Goal: Information Seeking & Learning: Learn about a topic

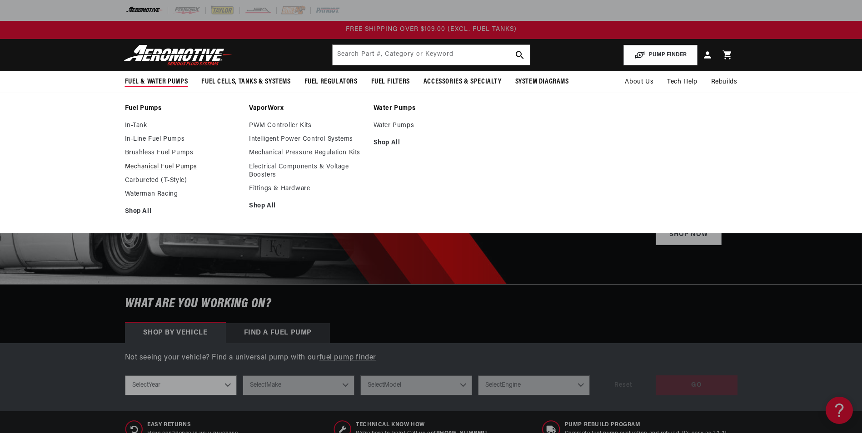
click at [154, 168] on link "Mechanical Fuel Pumps" at bounding box center [182, 167] width 115 height 8
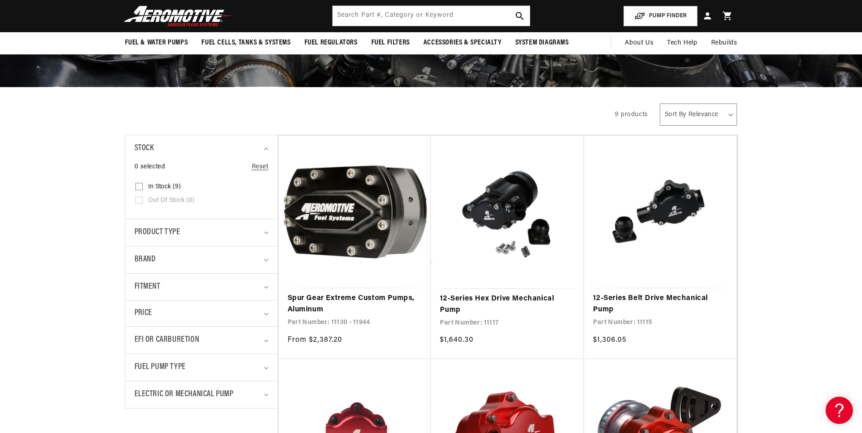
scroll to position [91, 0]
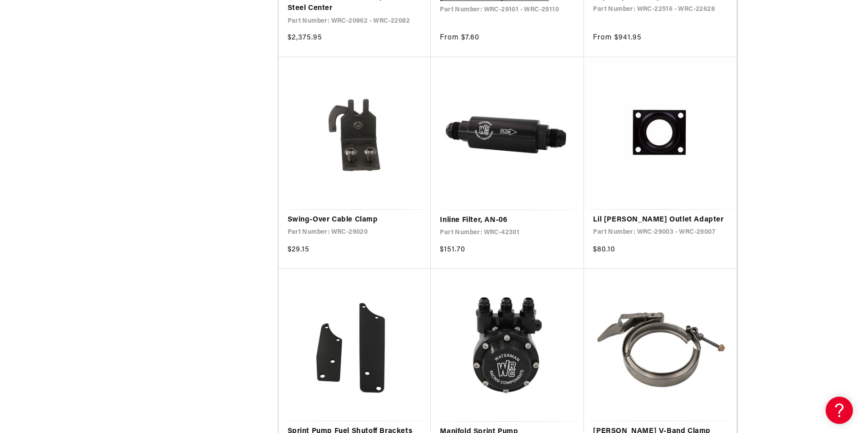
scroll to position [1045, 0]
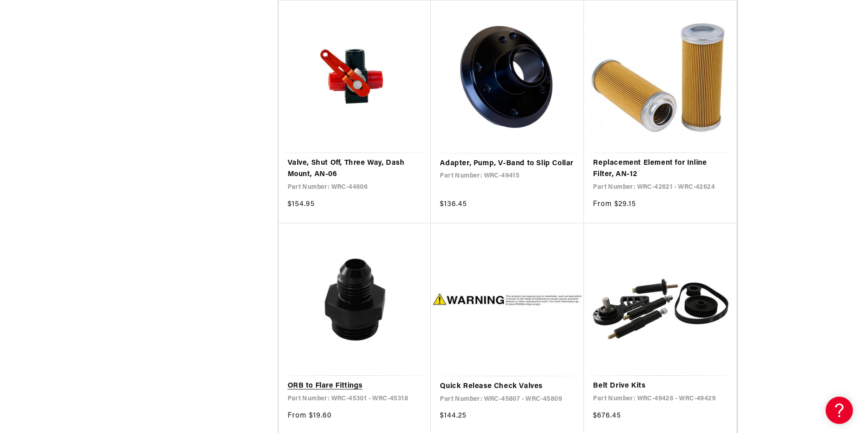
scroll to position [3680, 0]
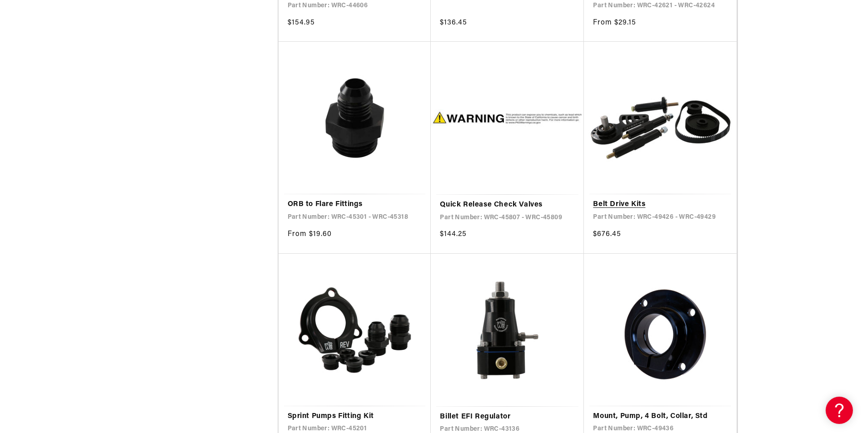
click at [622, 207] on link "Belt Drive Kits" at bounding box center [660, 205] width 134 height 12
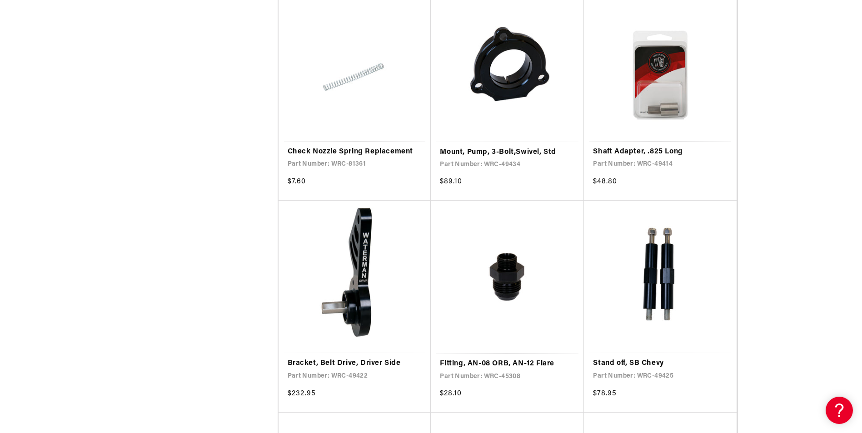
scroll to position [4816, 0]
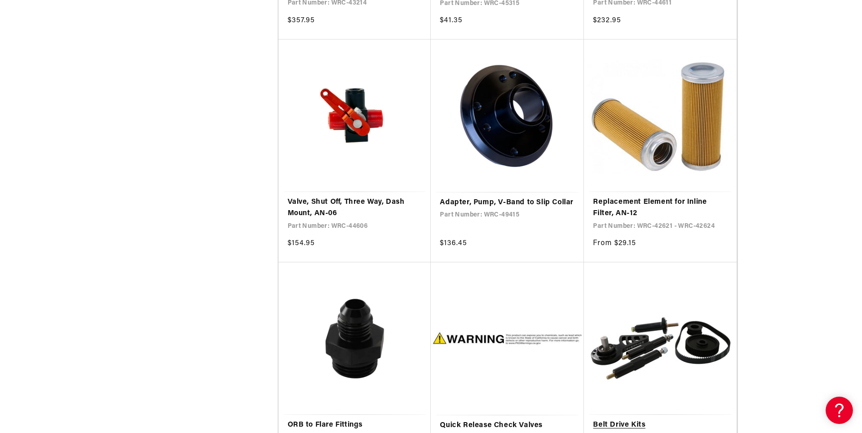
scroll to position [3544, 0]
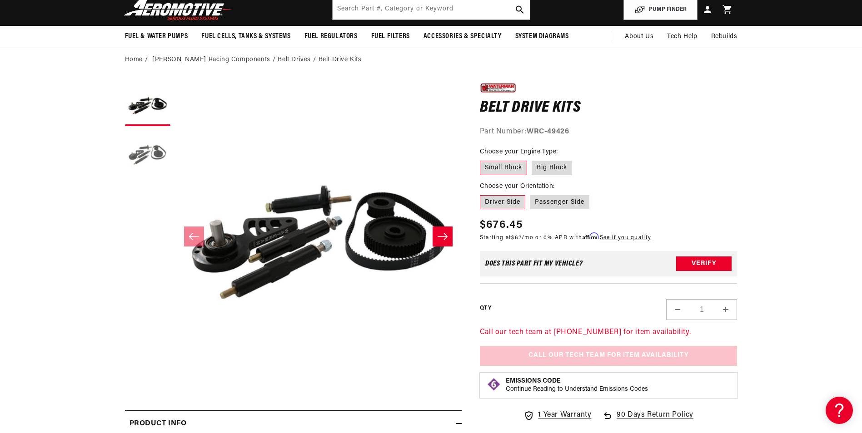
click at [126, 152] on button "Load image 2 in gallery view" at bounding box center [147, 153] width 45 height 45
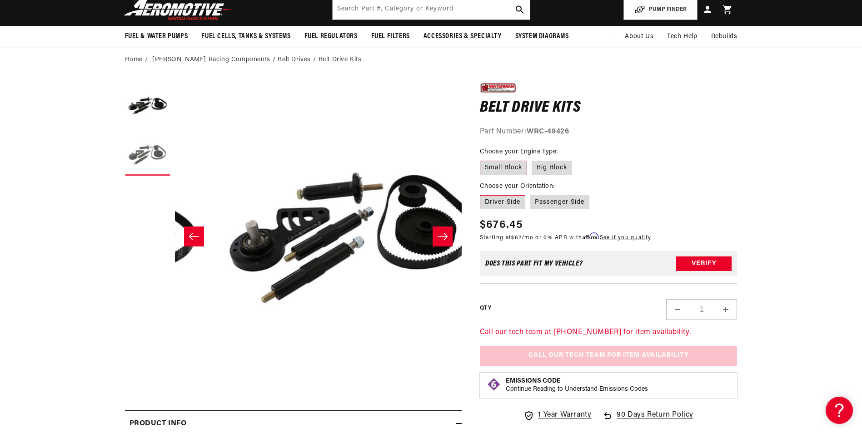
scroll to position [0, 287]
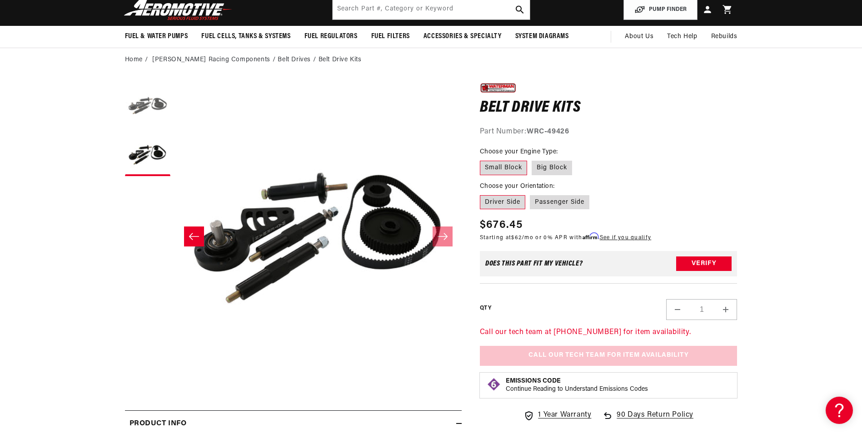
click at [131, 102] on button "Load image 1 in gallery view" at bounding box center [147, 103] width 45 height 45
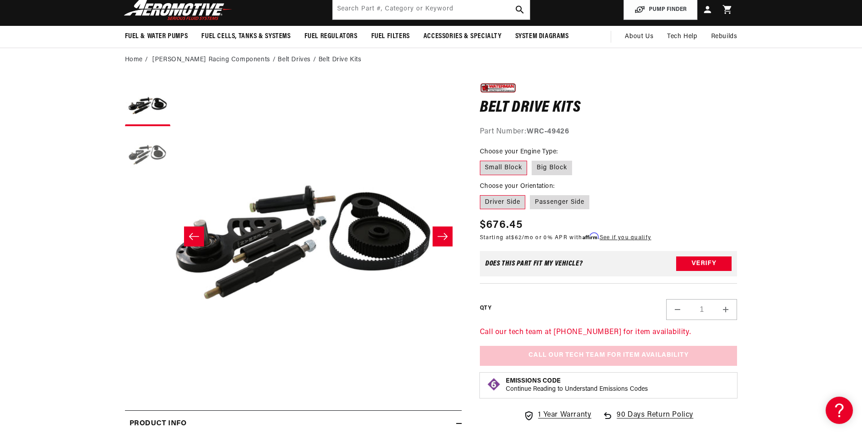
scroll to position [0, 0]
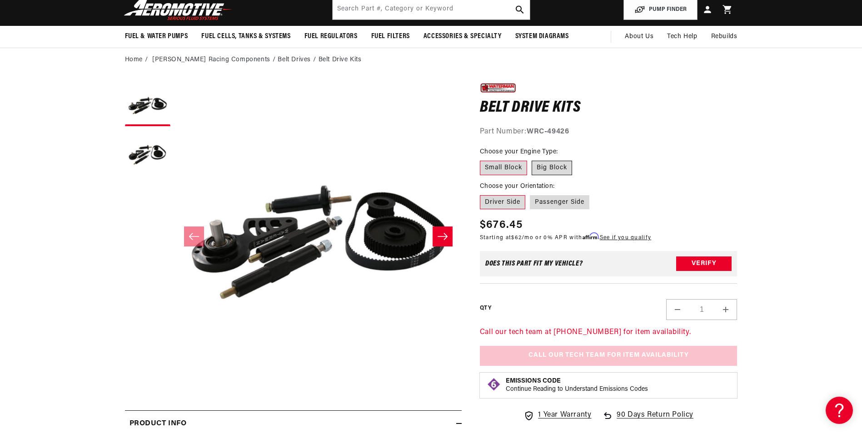
click at [549, 164] on label "Big Block" at bounding box center [552, 168] width 40 height 15
click at [532, 159] on input "Big Block" at bounding box center [532, 159] width 0 height 0
radio input "true"
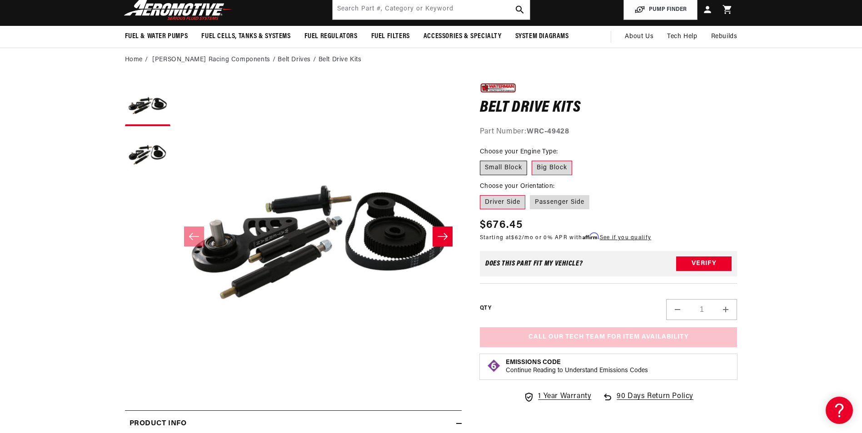
click at [514, 170] on label "Small Block" at bounding box center [503, 168] width 47 height 15
click at [482, 159] on input "Small Block" at bounding box center [482, 159] width 0 height 0
radio input "true"
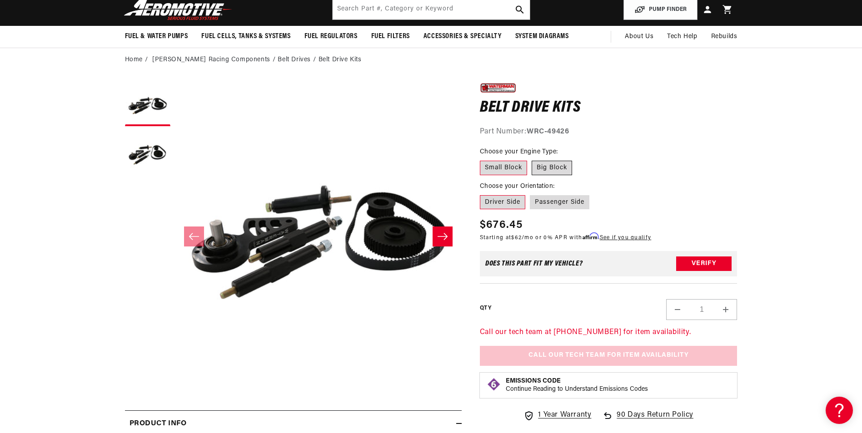
click at [540, 171] on label "Big Block" at bounding box center [552, 168] width 40 height 15
click at [532, 159] on input "Big Block" at bounding box center [532, 159] width 0 height 0
radio input "true"
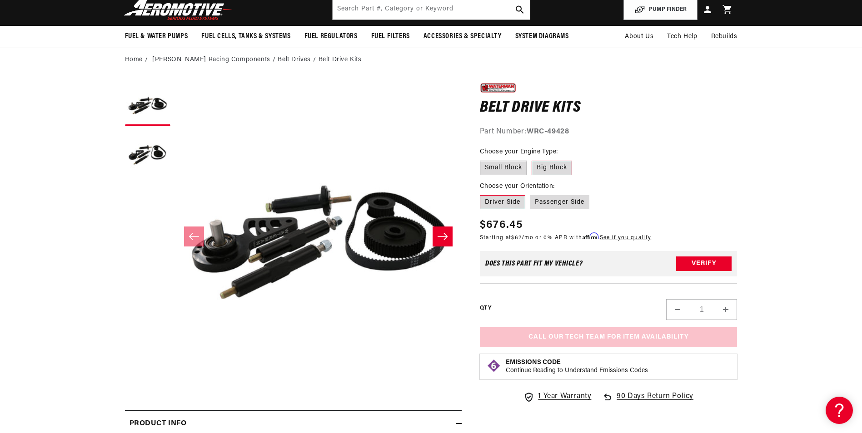
click at [502, 169] on label "Small Block" at bounding box center [503, 168] width 47 height 15
click at [482, 159] on input "Small Block" at bounding box center [482, 159] width 0 height 0
radio input "true"
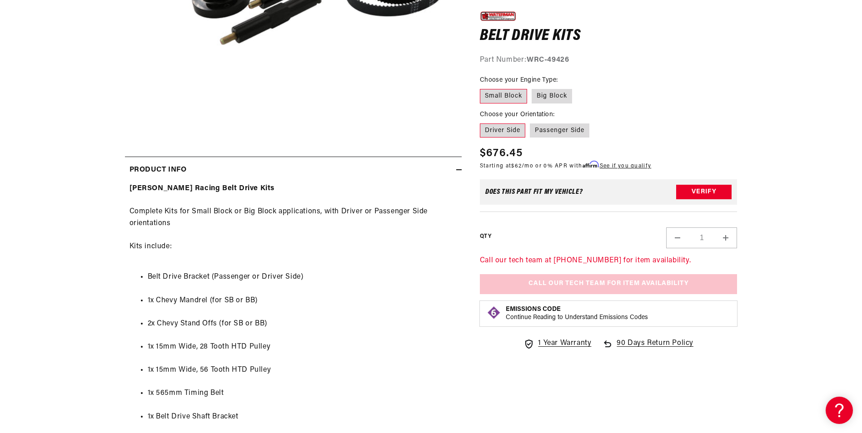
scroll to position [409, 0]
